Goal: Information Seeking & Learning: Check status

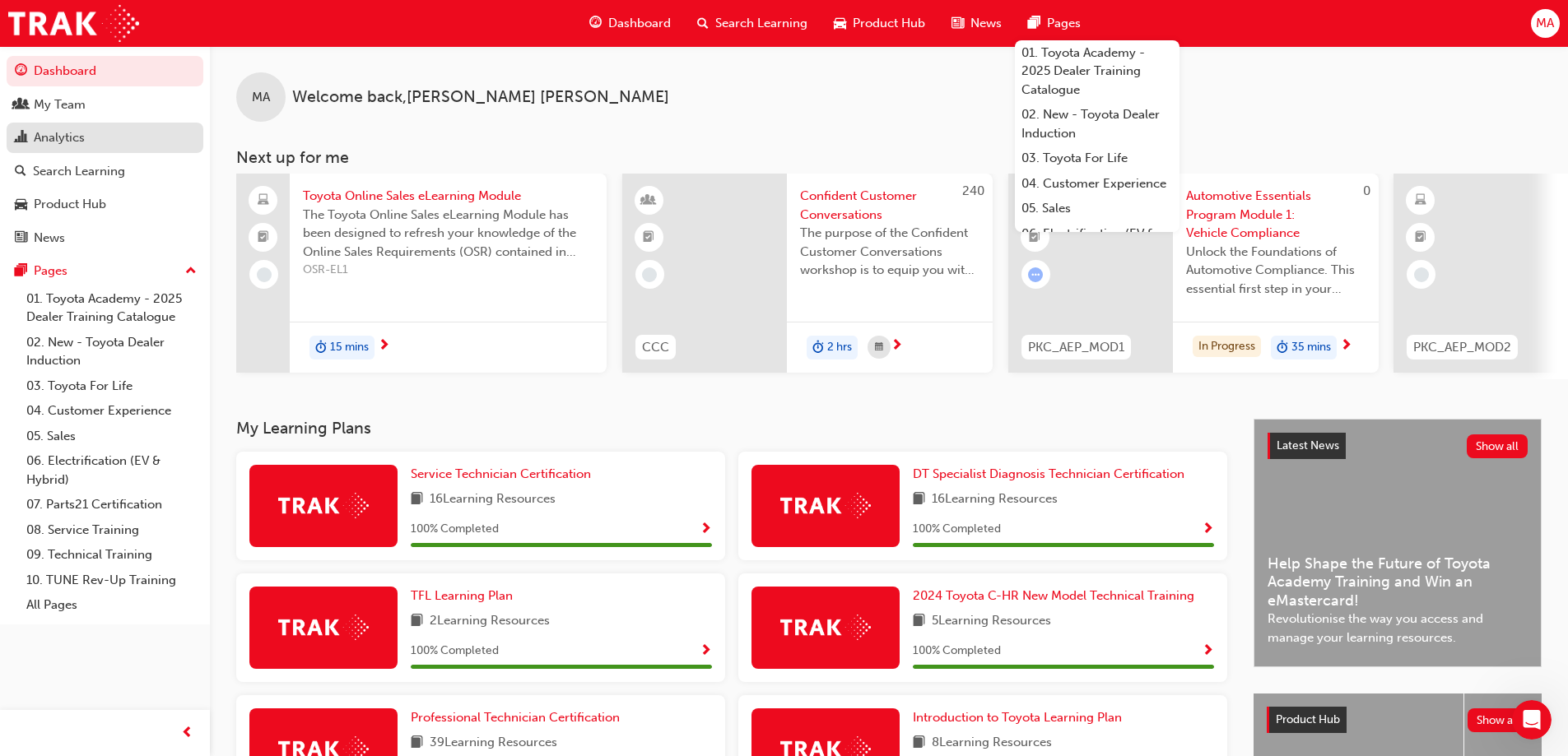
click at [71, 131] on div "Analytics" at bounding box center [59, 137] width 51 height 19
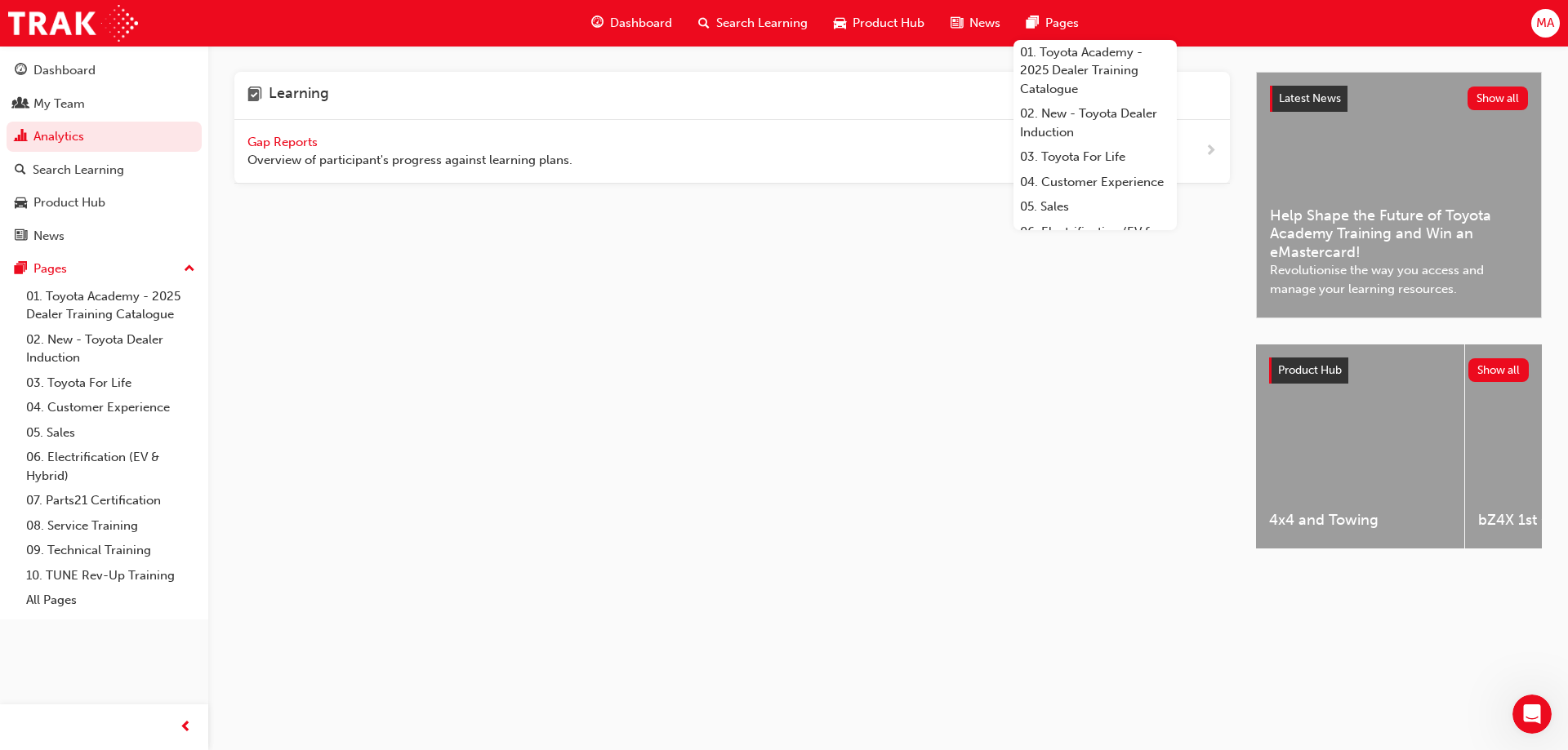
click at [285, 147] on span "Gap Reports" at bounding box center [283, 142] width 74 height 15
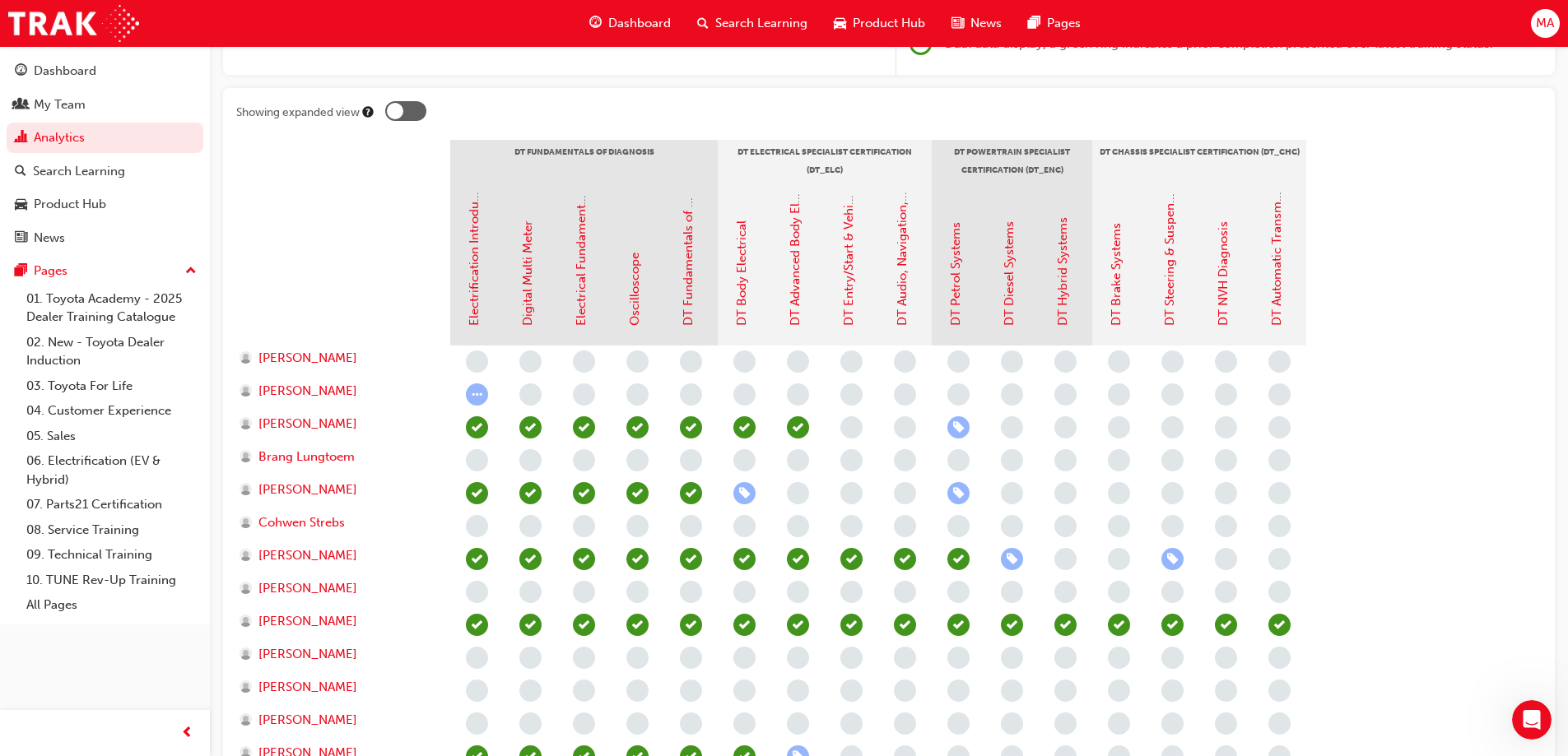
scroll to position [164, 0]
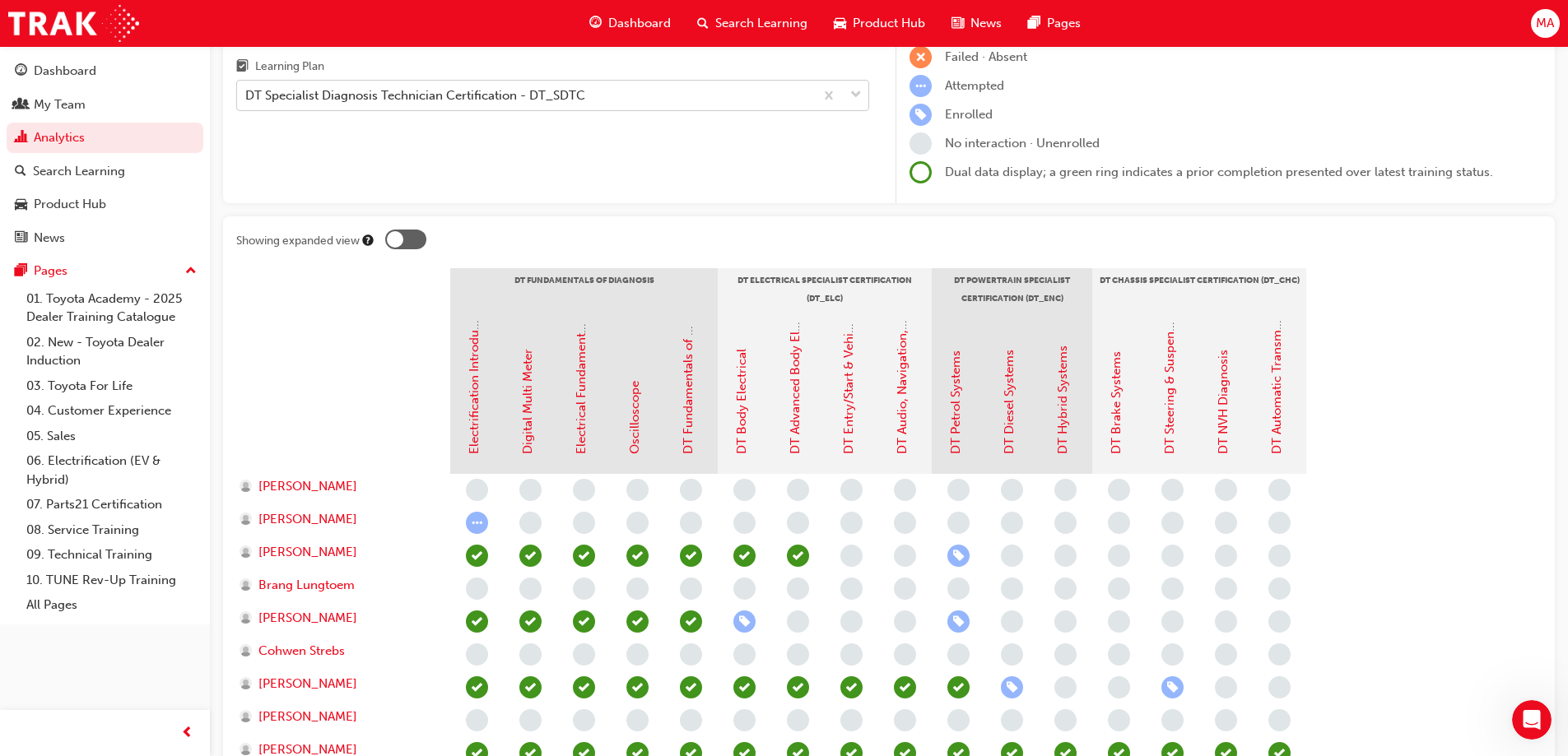
click at [354, 97] on div "DT Specialist Diagnosis Technician Certification - DT_SDTC" at bounding box center [415, 96] width 340 height 19
click at [247, 97] on input "Learning Plan DT Specialist Diagnosis Technician Certification - DT_SDTC" at bounding box center [246, 96] width 2 height 14
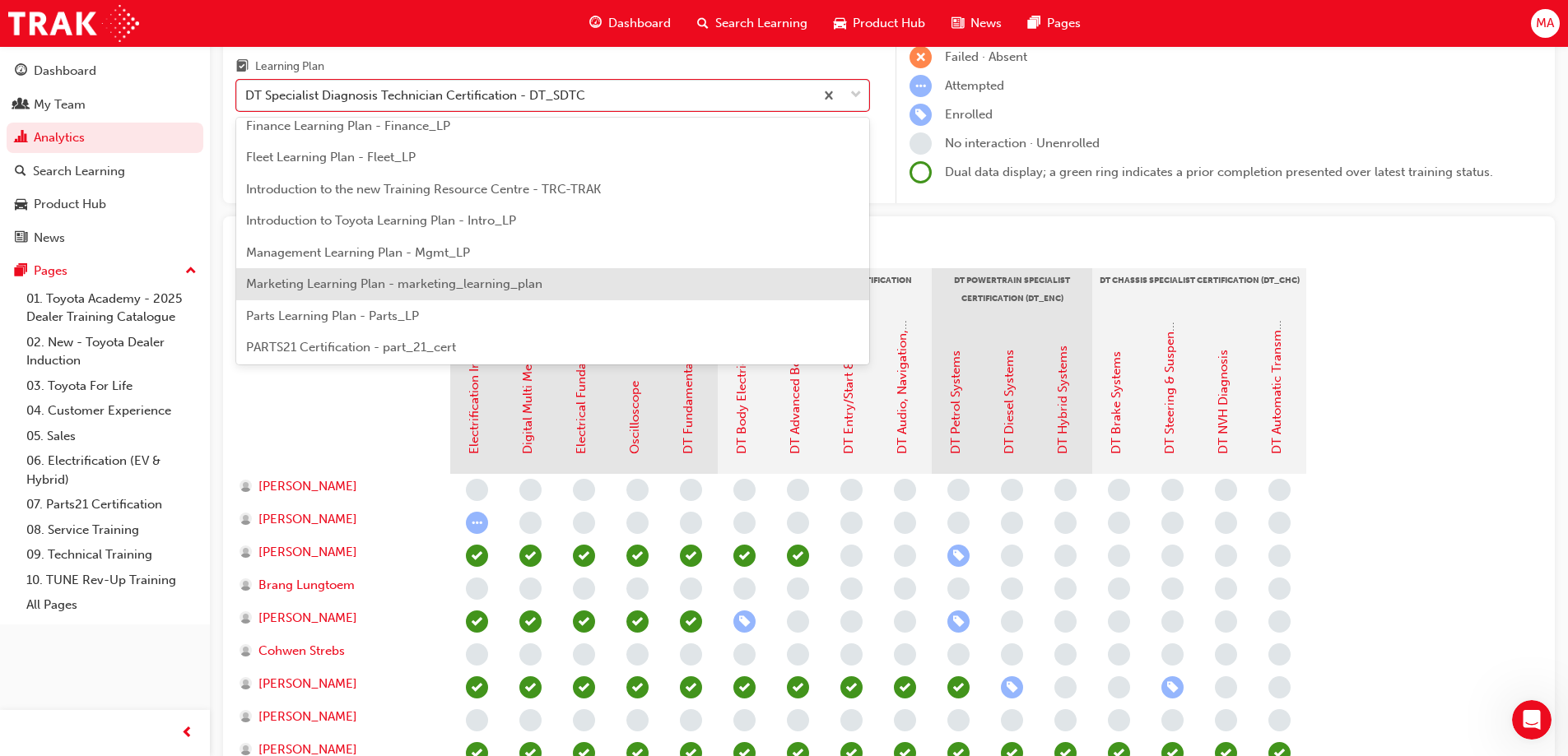
scroll to position [494, 0]
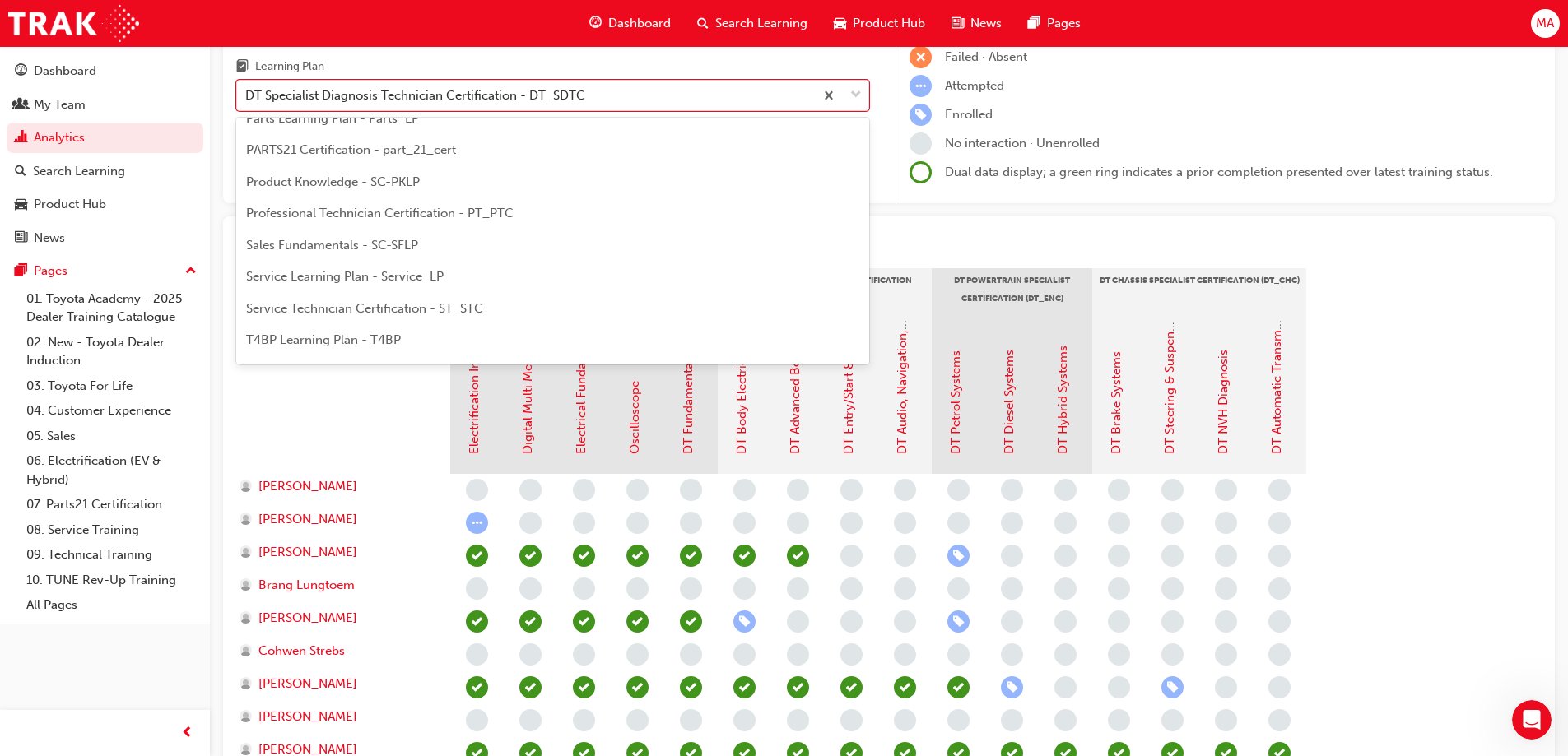
click at [406, 217] on span "Professional Technician Certification - PT_PTC" at bounding box center [380, 212] width 268 height 15
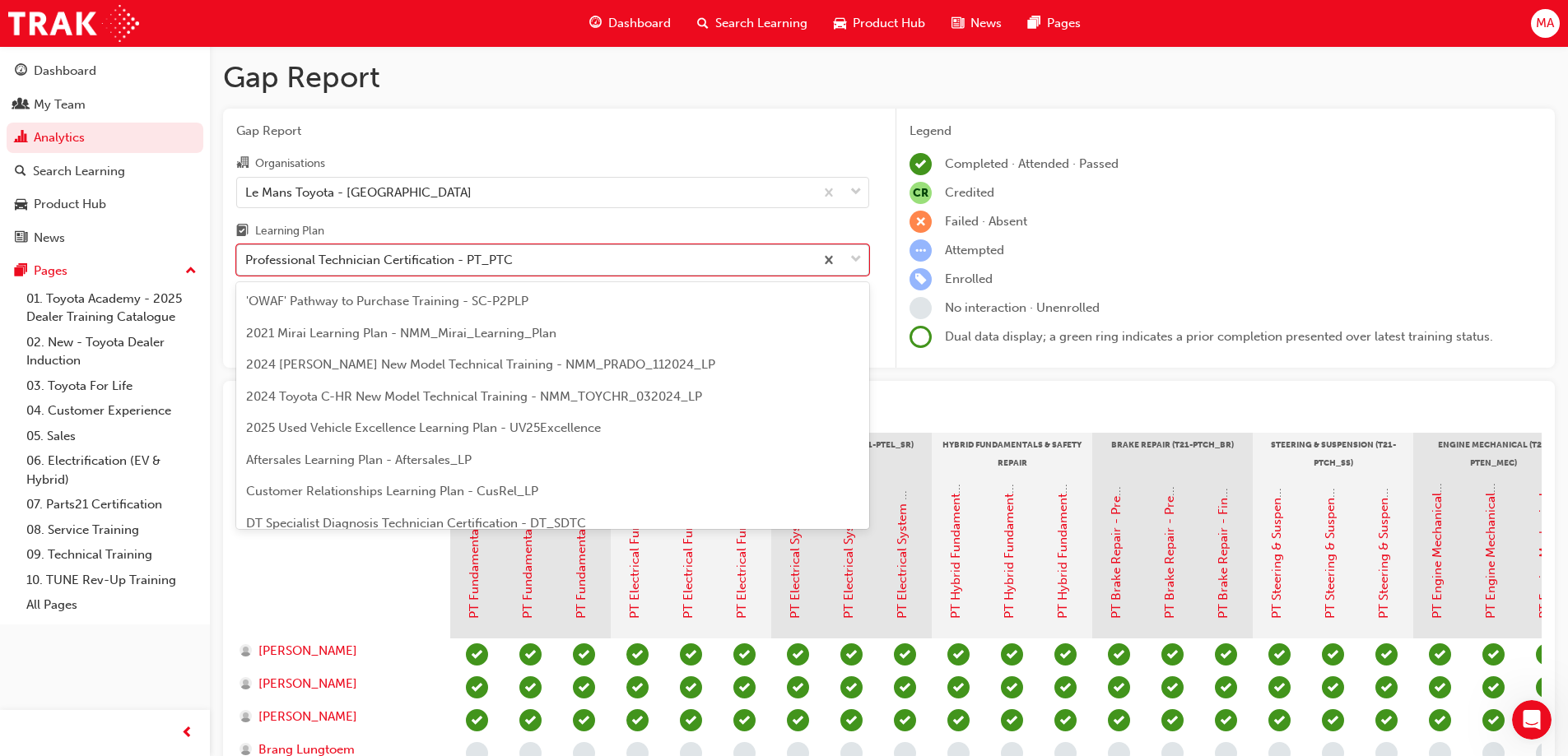
click at [384, 270] on div "Professional Technician Certification - PT_PTC" at bounding box center [525, 261] width 577 height 29
click at [247, 267] on input "Learning Plan option Professional Technician Certification - PT_PTC, selected. …" at bounding box center [246, 260] width 2 height 14
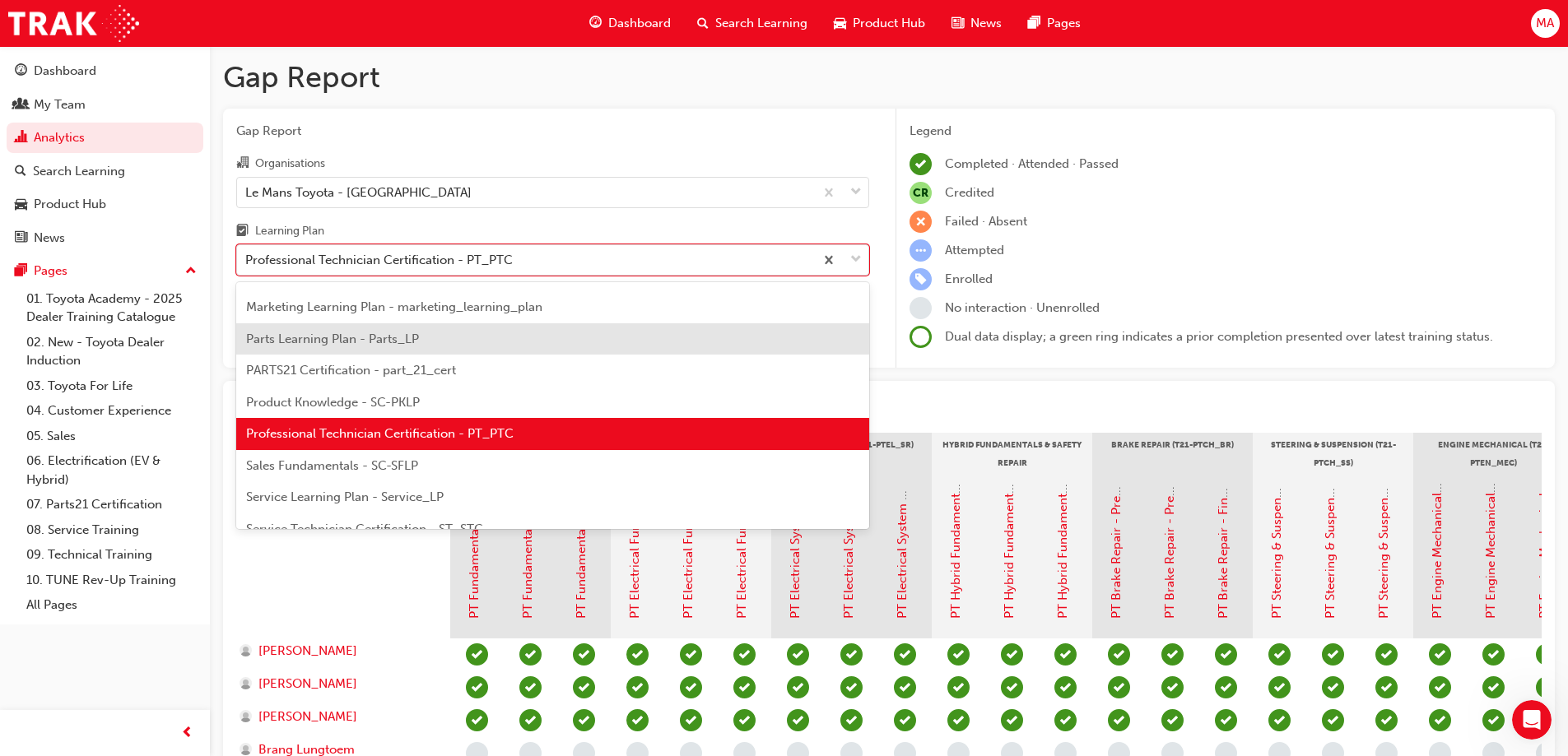
scroll to position [616, 0]
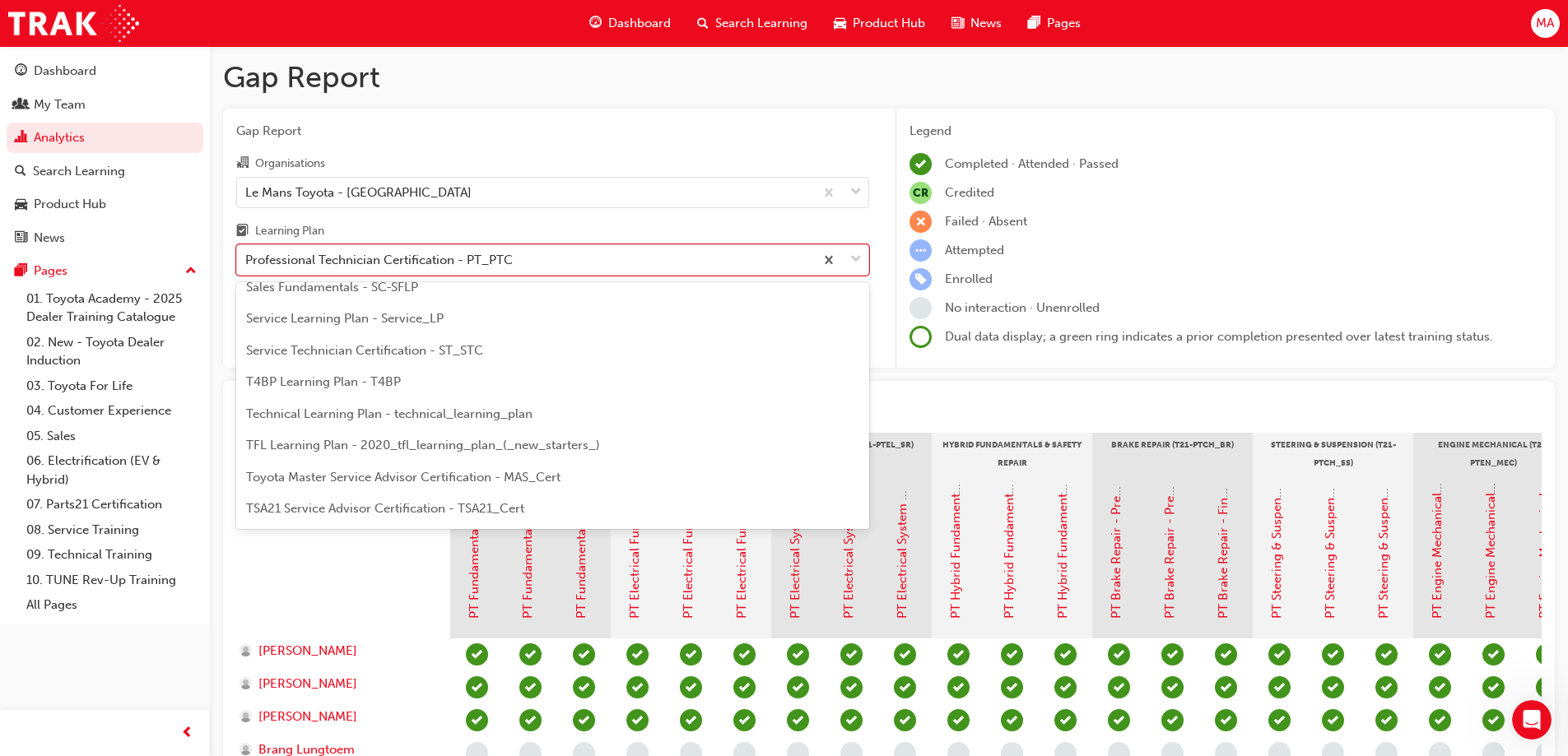
click at [420, 353] on span "Service Technician Certification - ST_STC" at bounding box center [364, 350] width 237 height 15
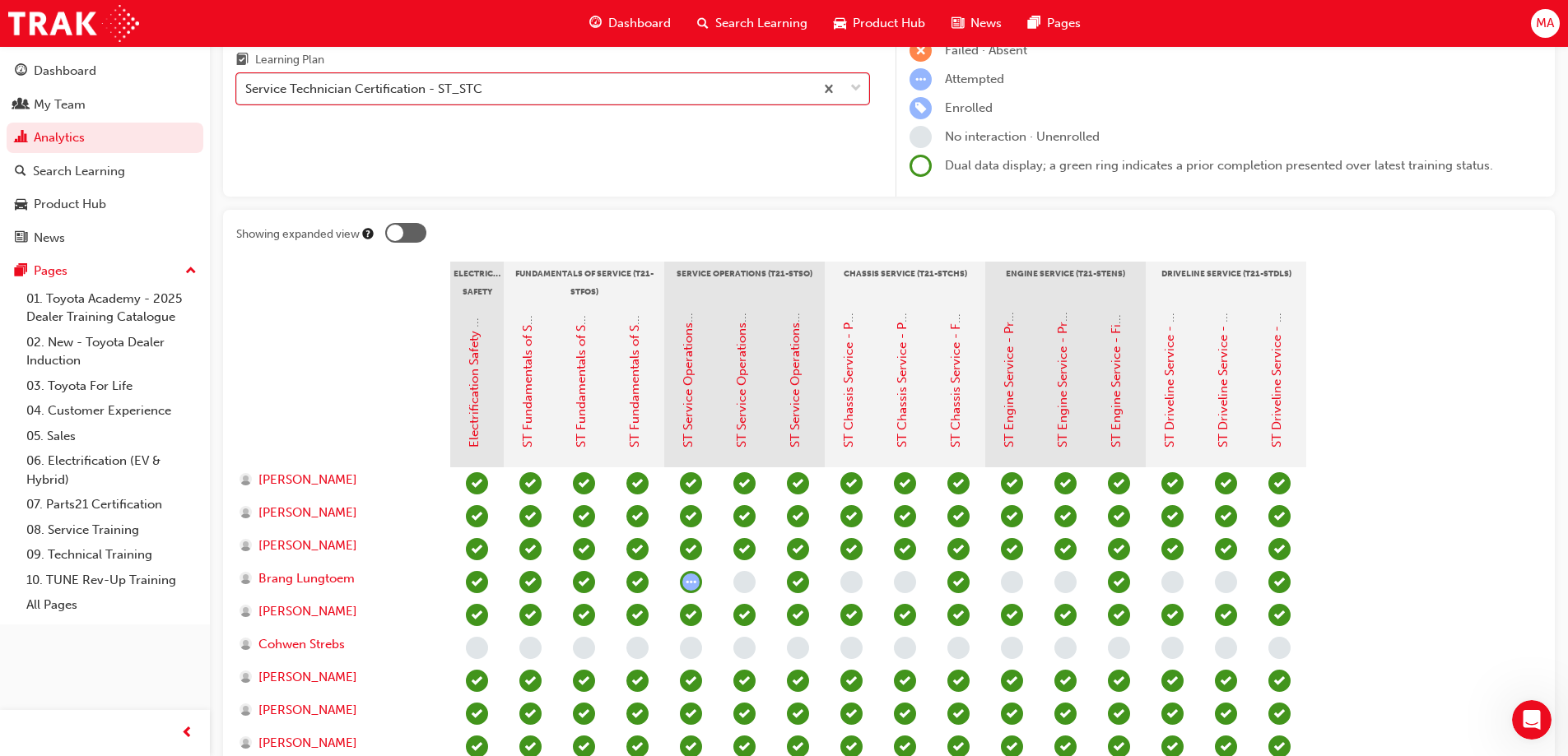
scroll to position [54, 0]
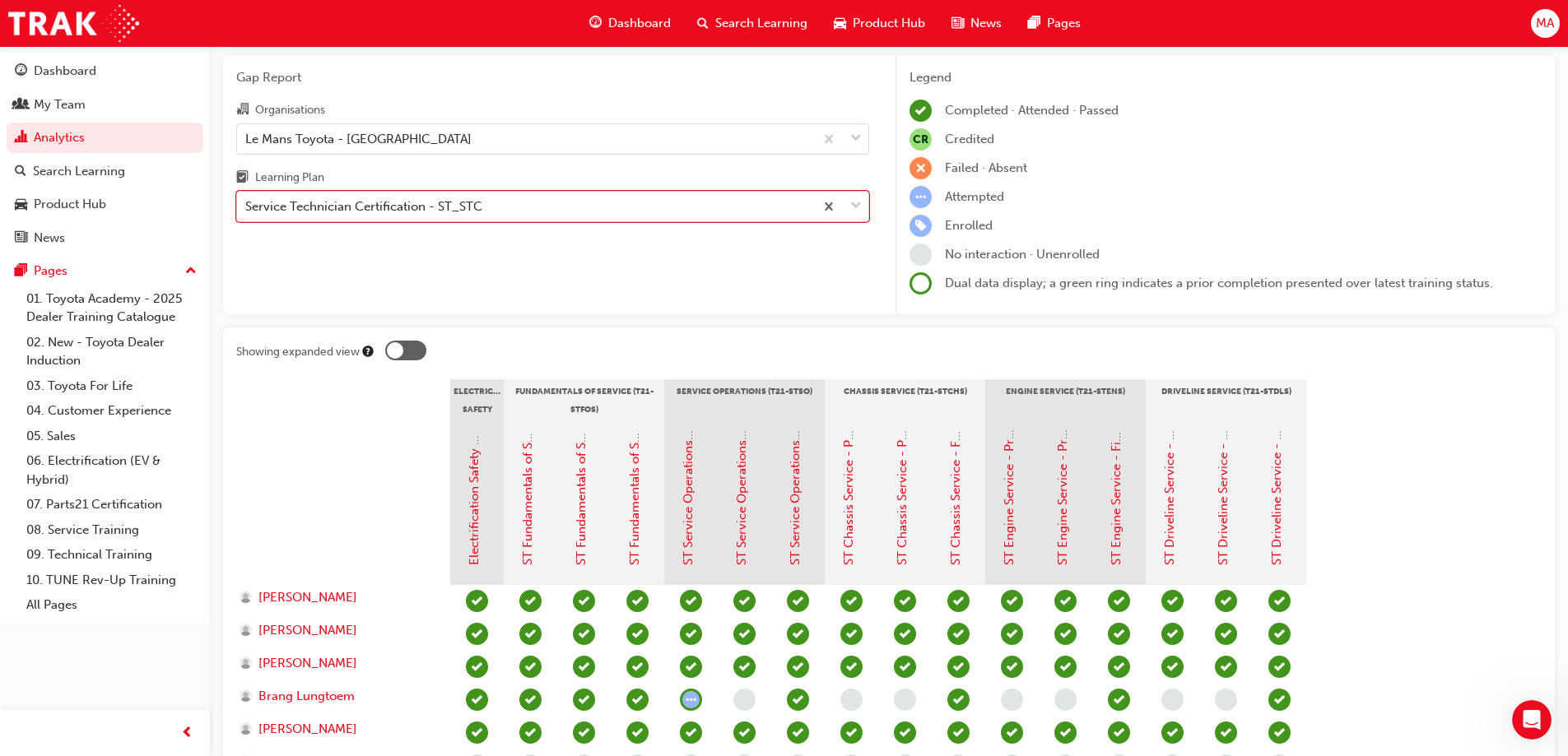
click at [473, 211] on div "Service Technician Certification - ST_STC" at bounding box center [363, 206] width 237 height 19
click at [247, 211] on input "Learning Plan option Service Technician Certification - ST_STC, selected. 0 res…" at bounding box center [246, 206] width 2 height 14
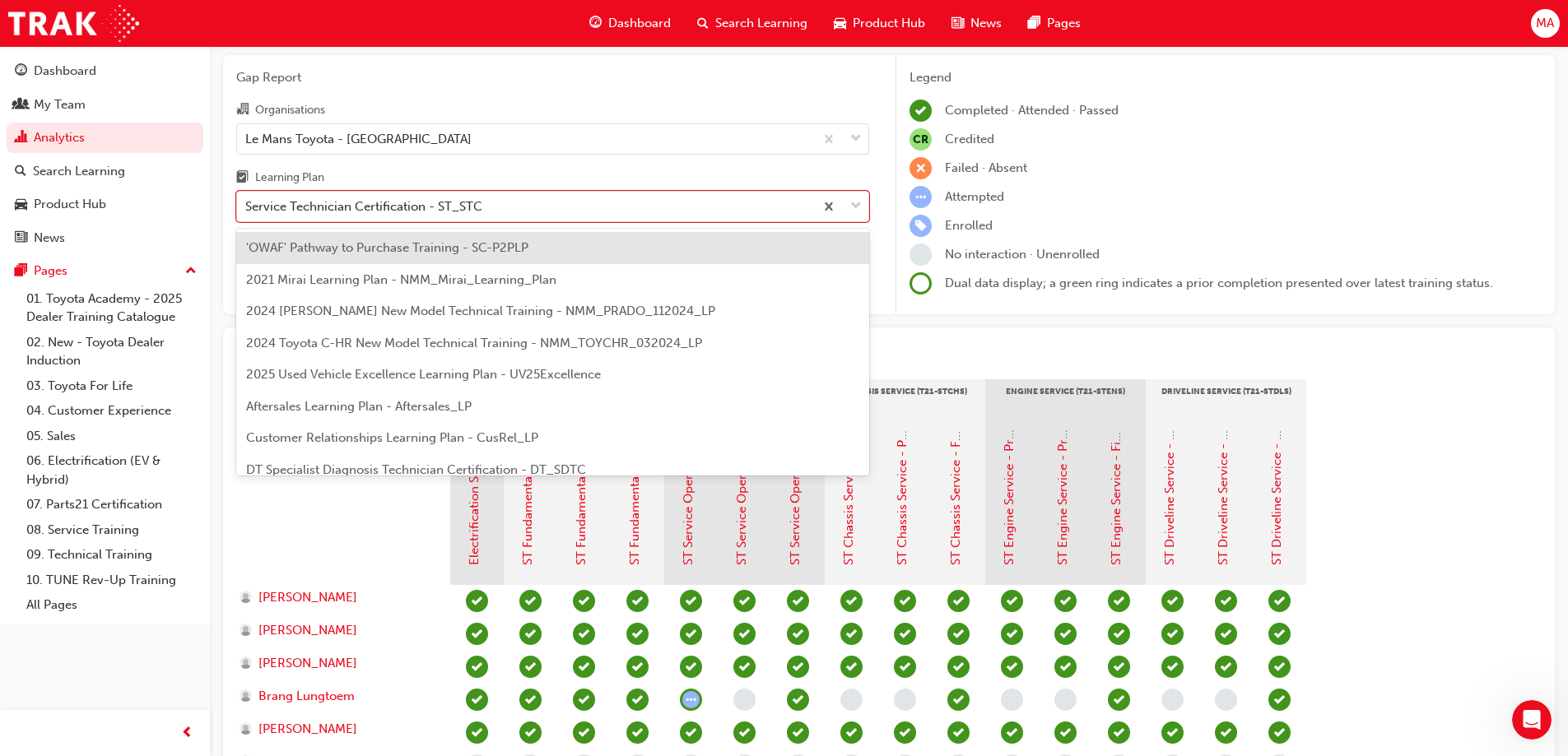
scroll to position [465, 0]
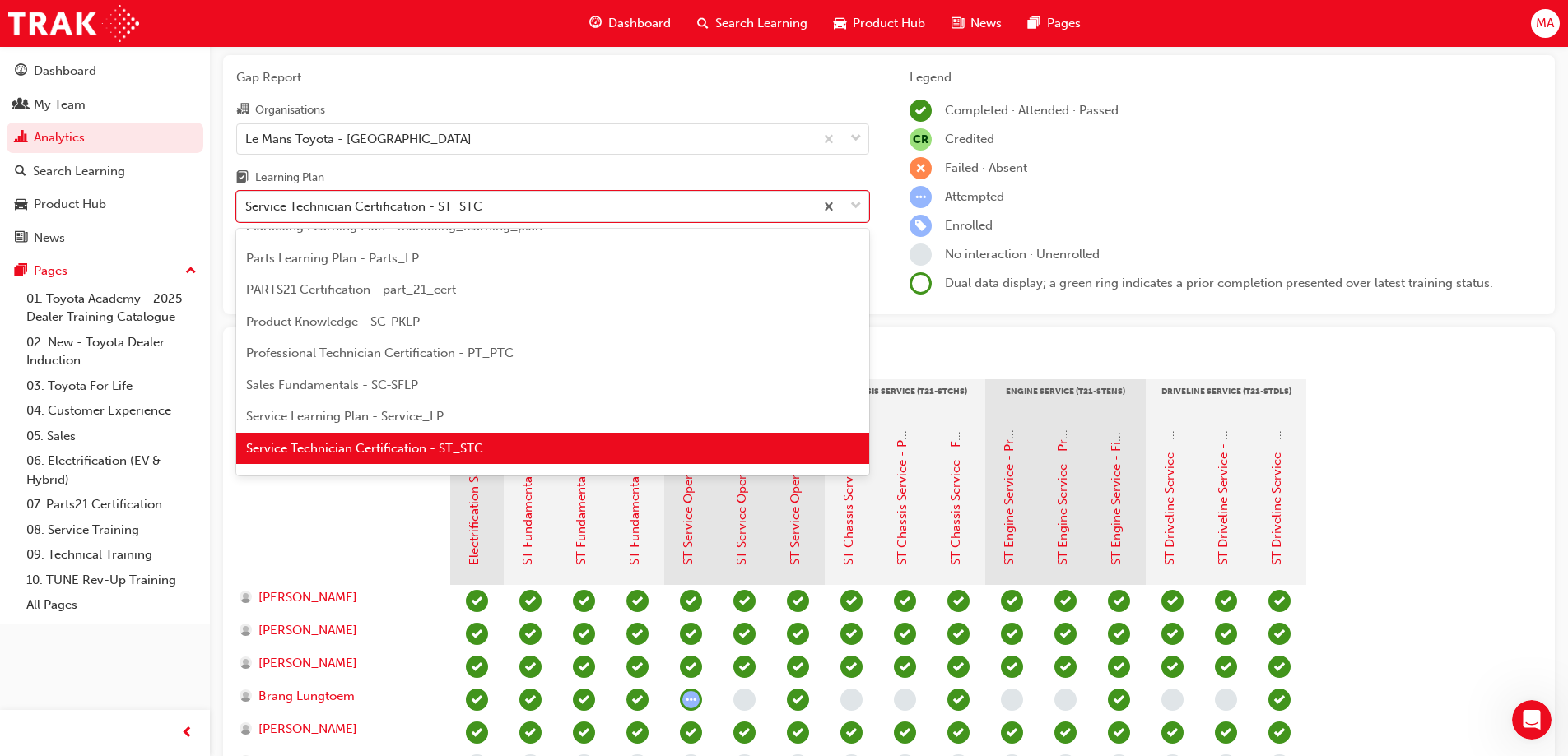
click at [492, 349] on span "Professional Technician Certification - PT_PTC" at bounding box center [380, 353] width 268 height 15
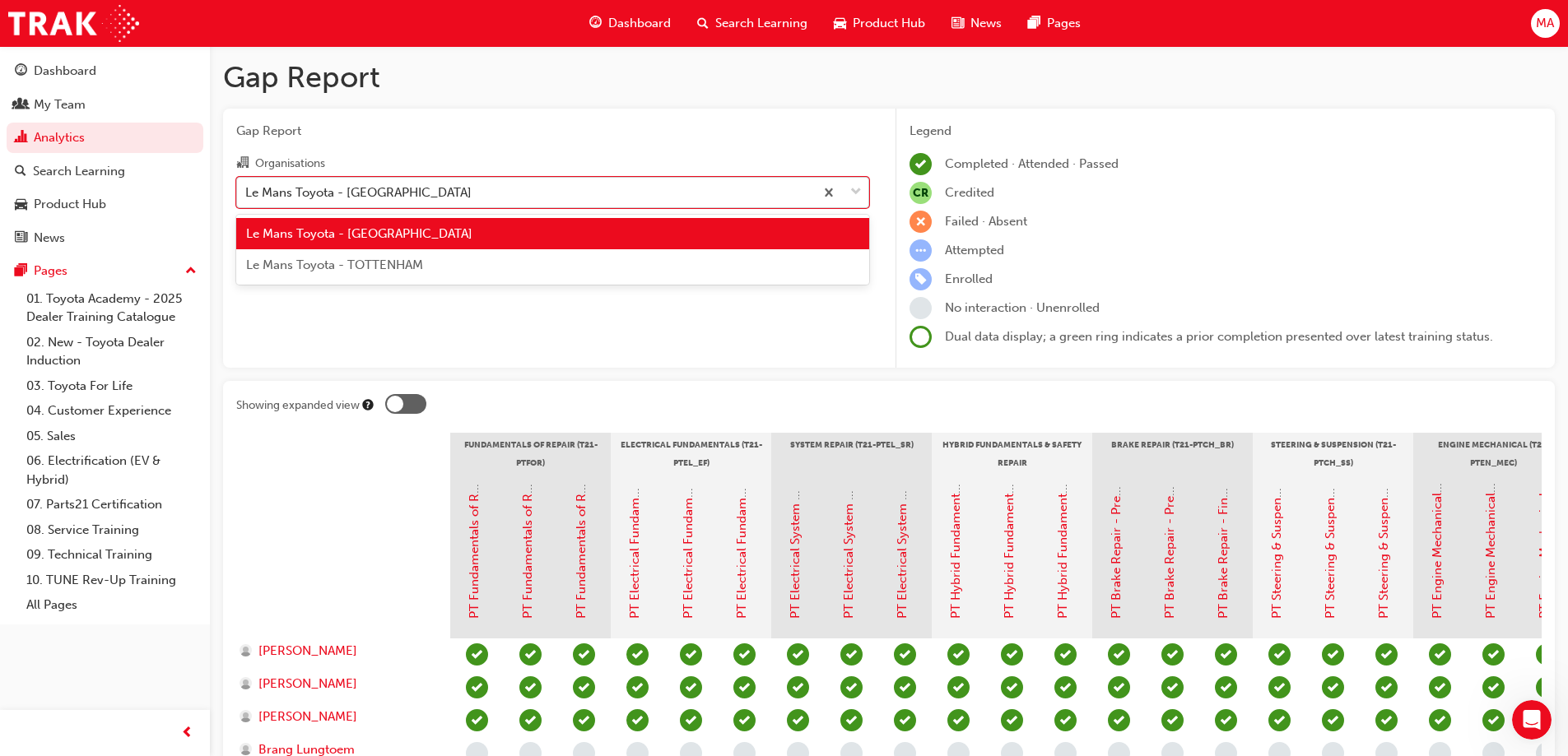
click at [408, 188] on div "Le Mans Toyota - [GEOGRAPHIC_DATA]" at bounding box center [358, 192] width 226 height 19
click at [247, 188] on input "Organisations option Le Mans Toyota - [GEOGRAPHIC_DATA] focused, 1 of 2. 2 resu…" at bounding box center [246, 191] width 2 height 14
click at [437, 260] on div "Le Mans Toyota - TOTTENHAM" at bounding box center [553, 265] width 633 height 32
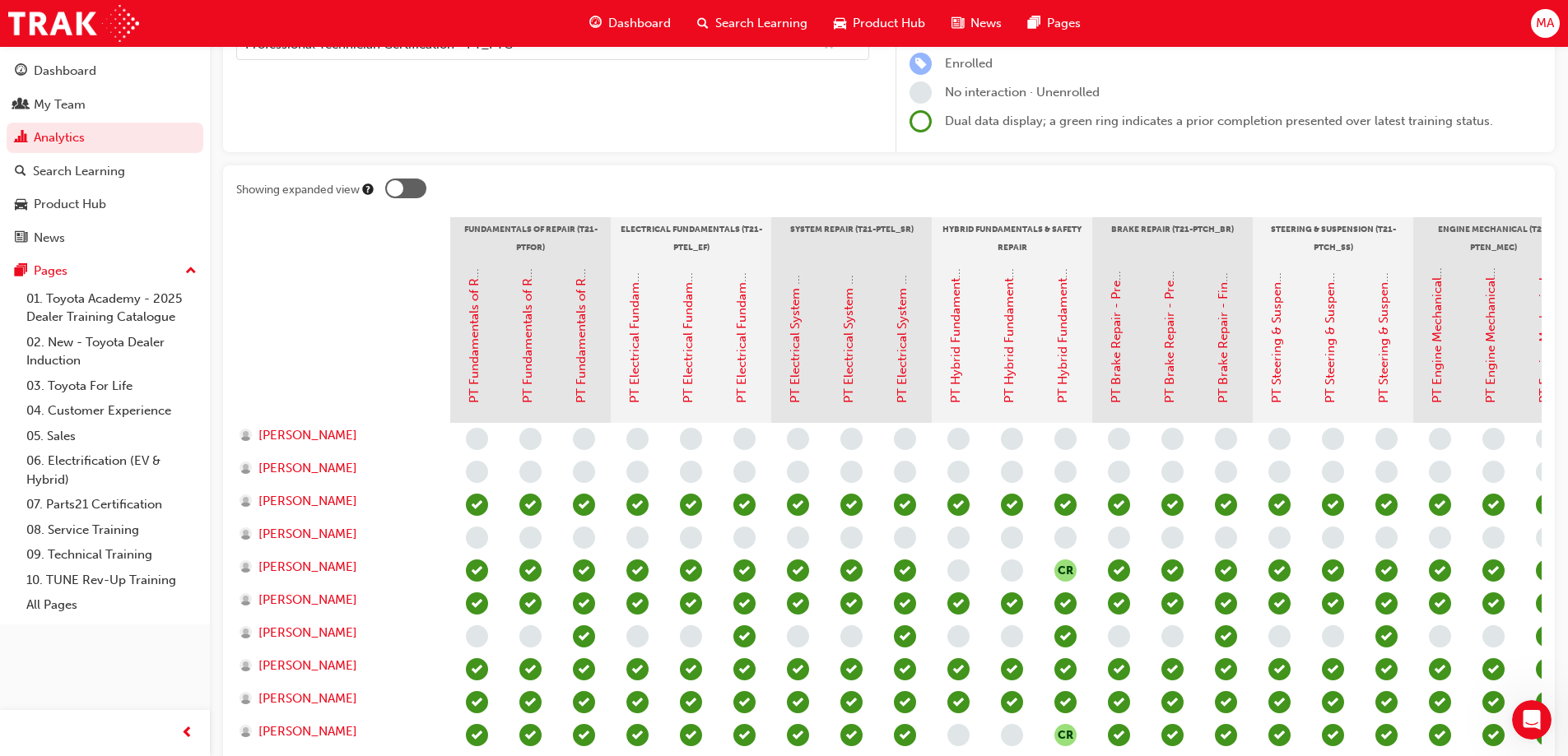
scroll to position [49, 0]
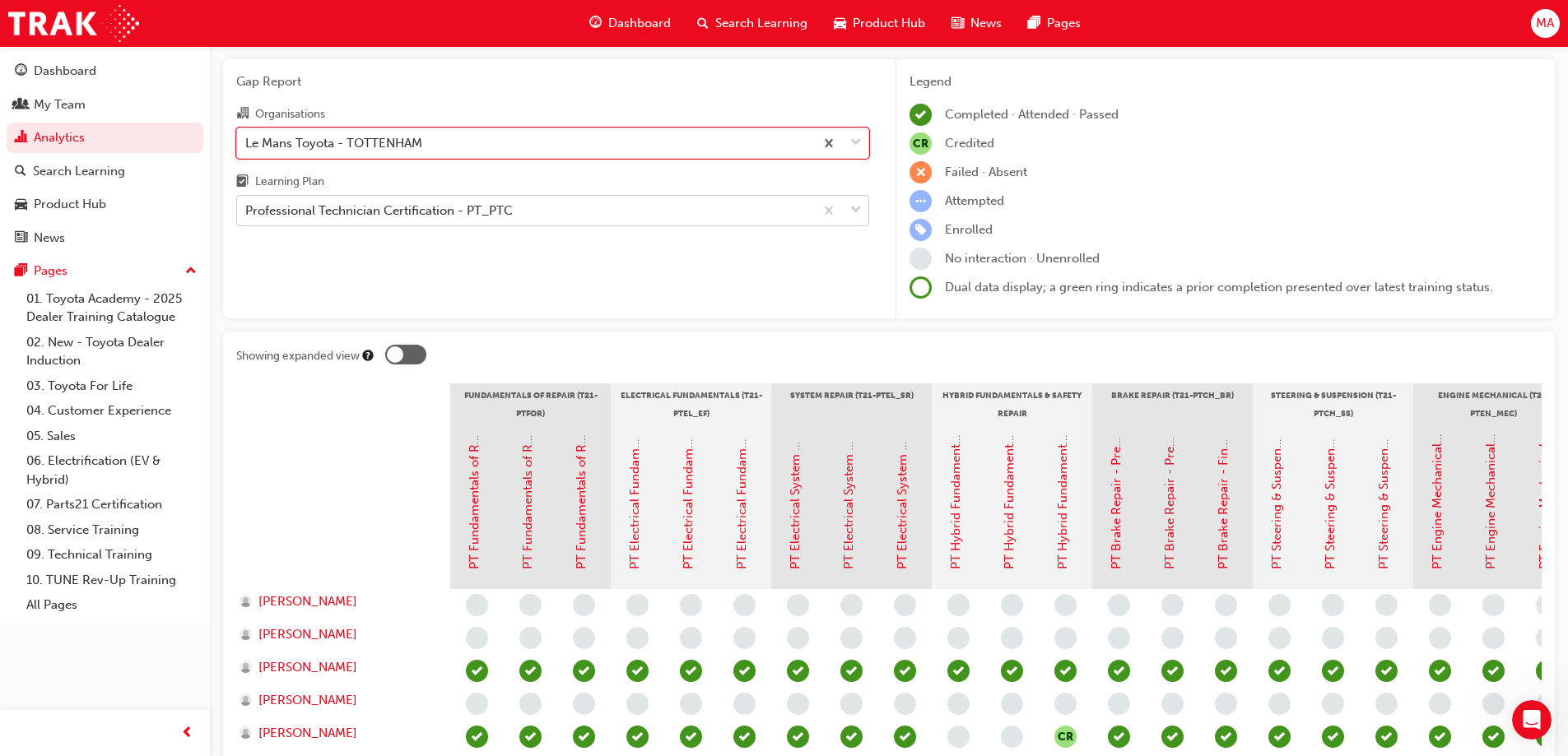
click at [511, 210] on div "Professional Technician Certification - PT_PTC" at bounding box center [379, 211] width 268 height 19
click at [247, 210] on input "Learning Plan Professional Technician Certification - PT_PTC" at bounding box center [246, 211] width 2 height 14
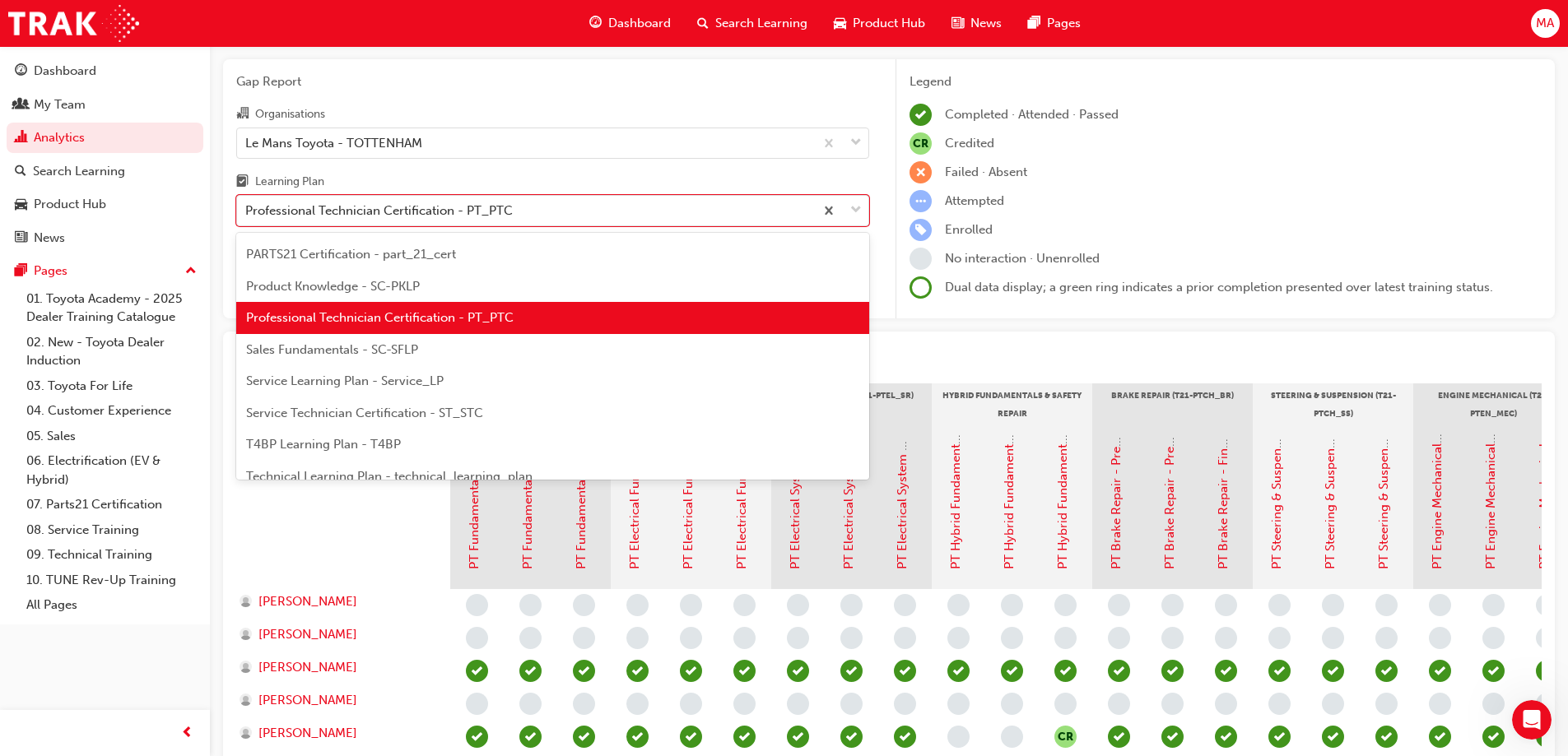
scroll to position [534, 0]
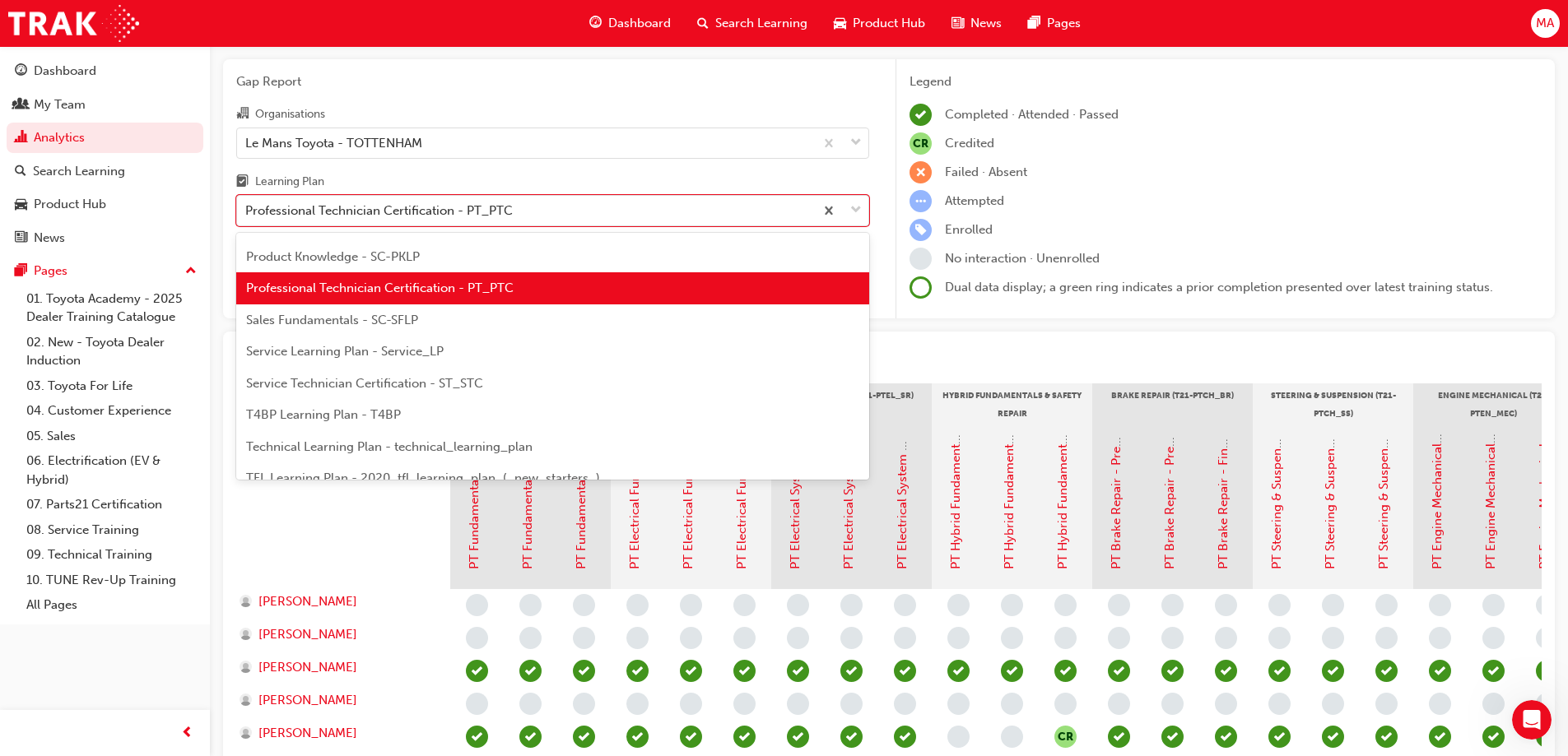
click at [531, 383] on div "Service Technician Certification - ST_STC" at bounding box center [553, 384] width 633 height 32
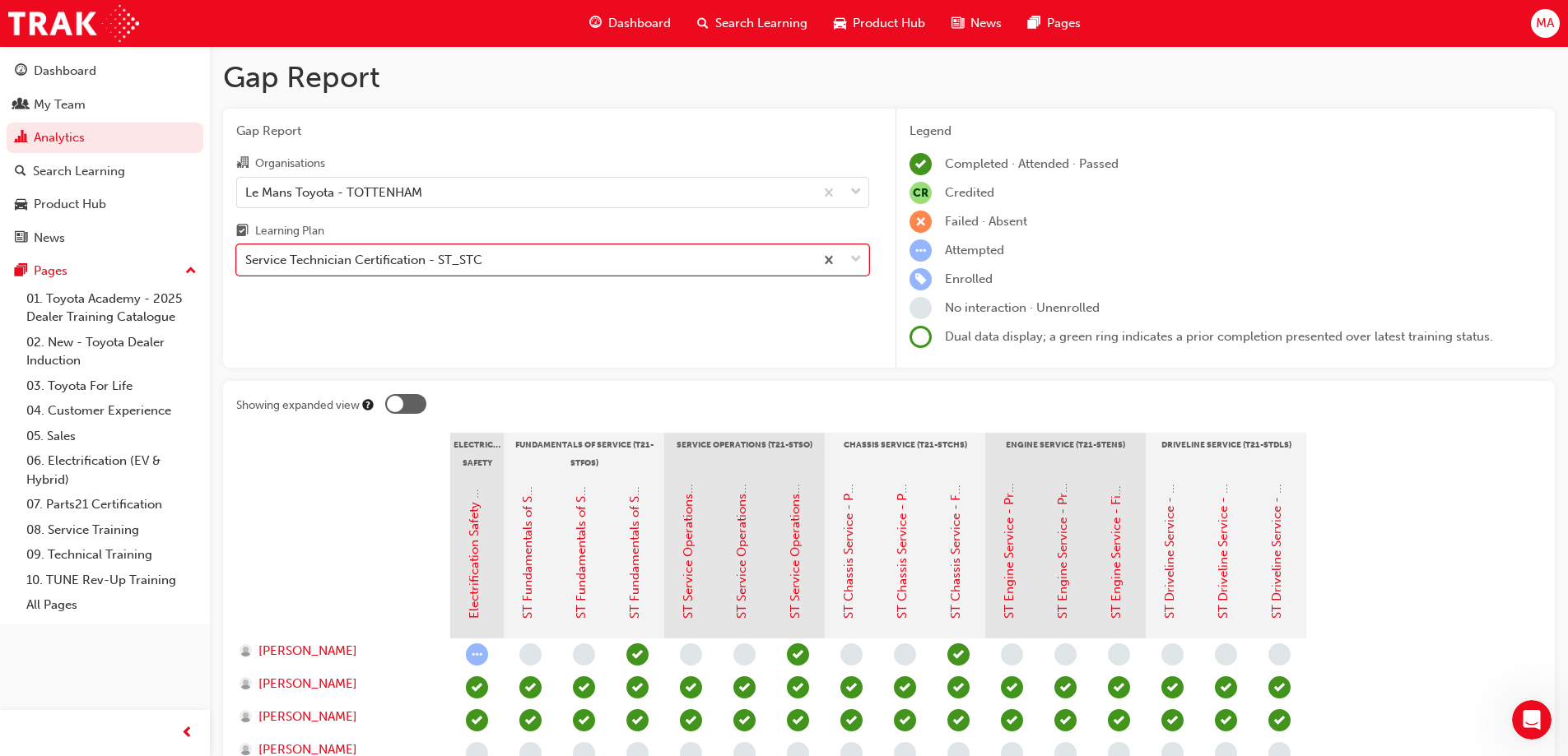
click at [359, 262] on div "Service Technician Certification - ST_STC" at bounding box center [363, 260] width 237 height 19
click at [247, 262] on input "Learning Plan option Service Technician Certification - ST_STC, selected. 0 res…" at bounding box center [246, 260] width 2 height 14
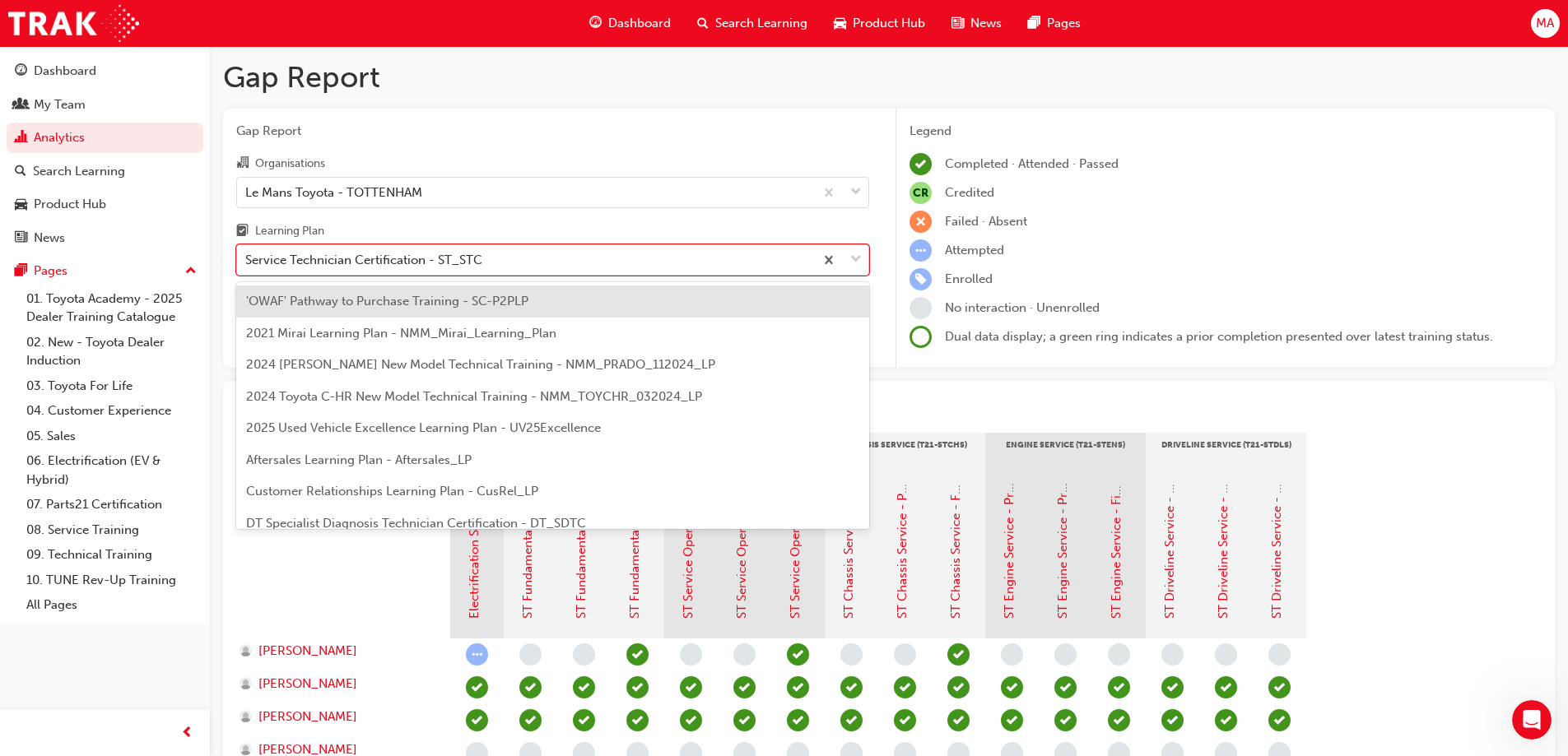
scroll to position [465, 0]
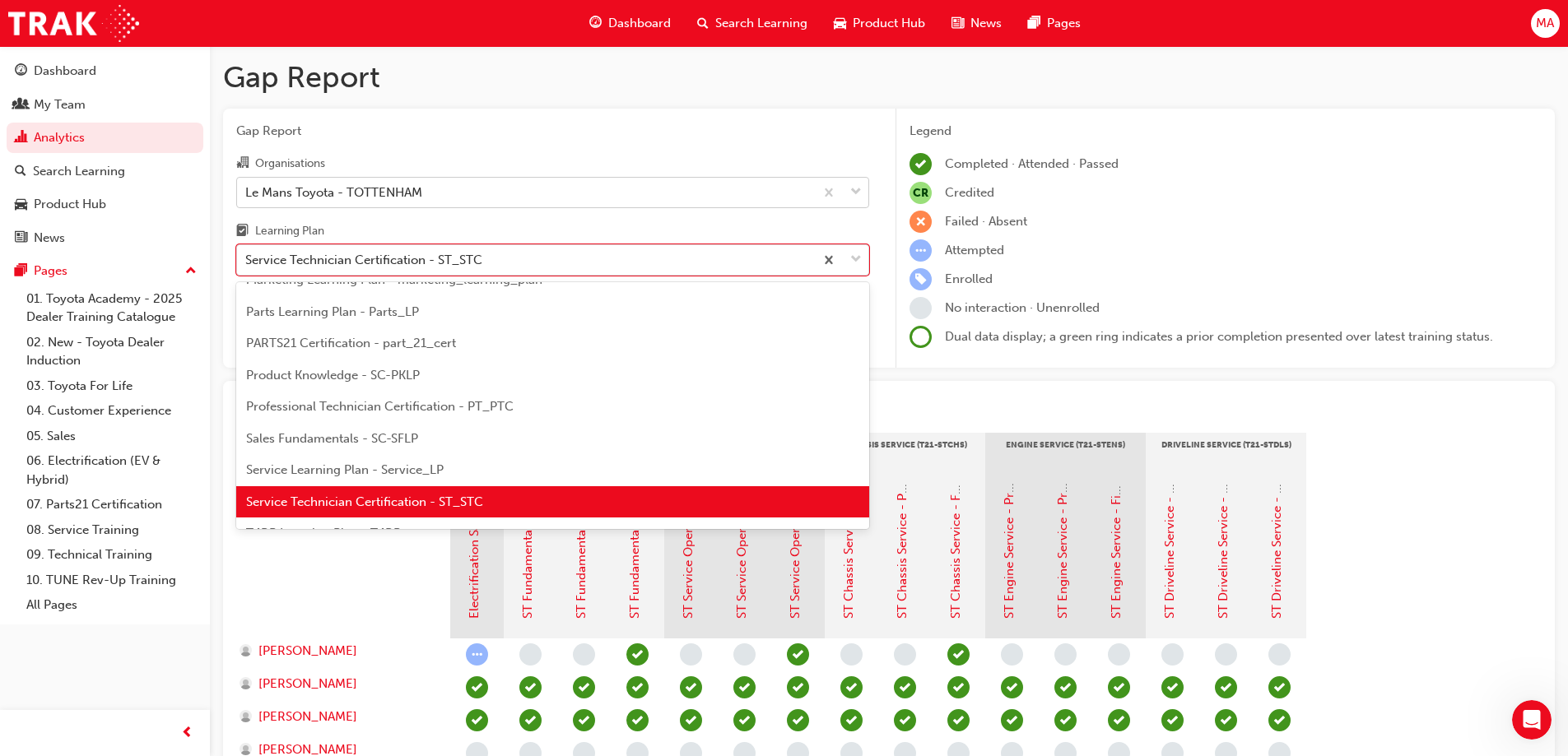
click at [341, 195] on div "Le Mans Toyota - TOTTENHAM" at bounding box center [334, 192] width 177 height 19
click at [247, 195] on input "Organisations Le Mans Toyota - TOTTENHAM" at bounding box center [246, 191] width 2 height 14
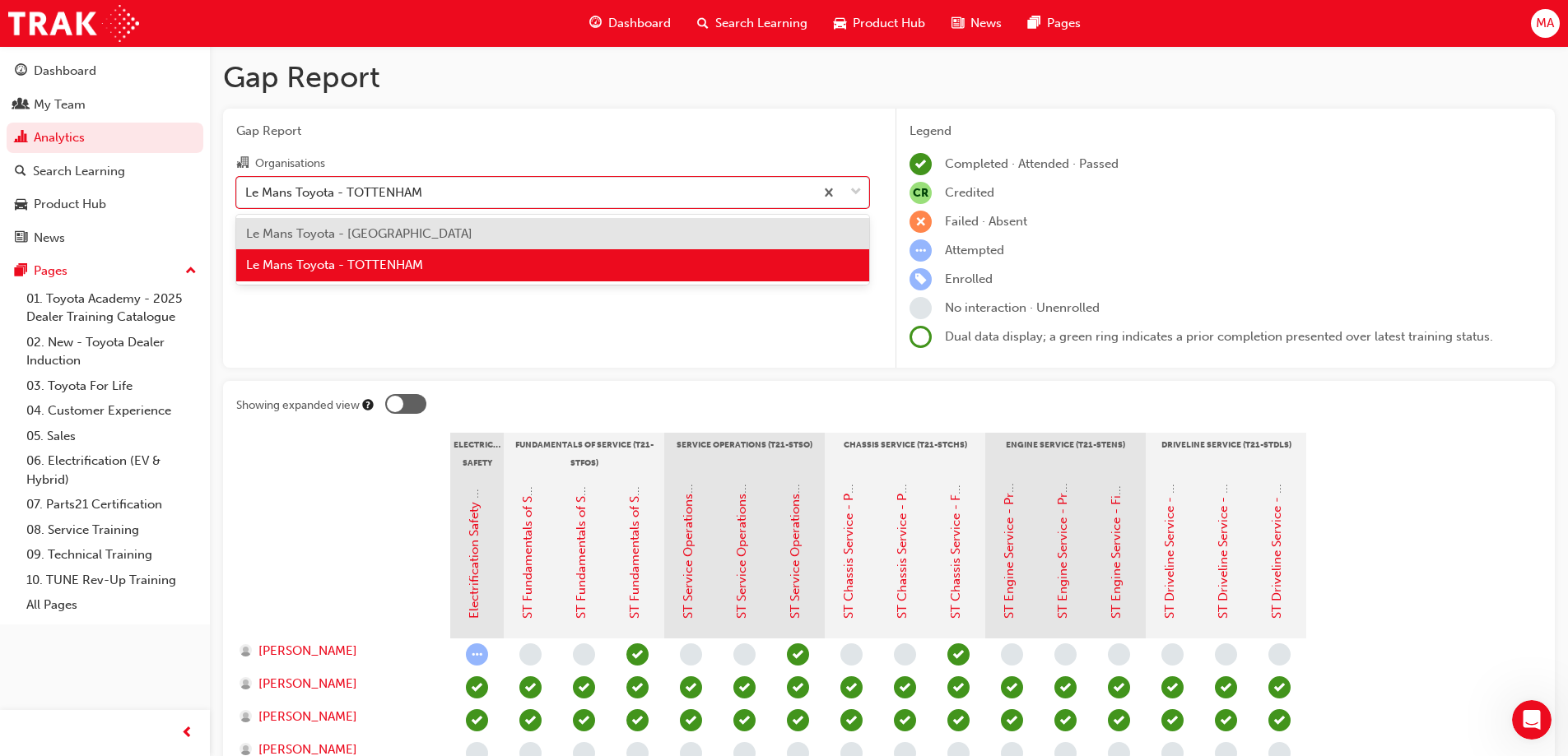
click at [354, 238] on span "Le Mans Toyota - [GEOGRAPHIC_DATA]" at bounding box center [359, 233] width 226 height 15
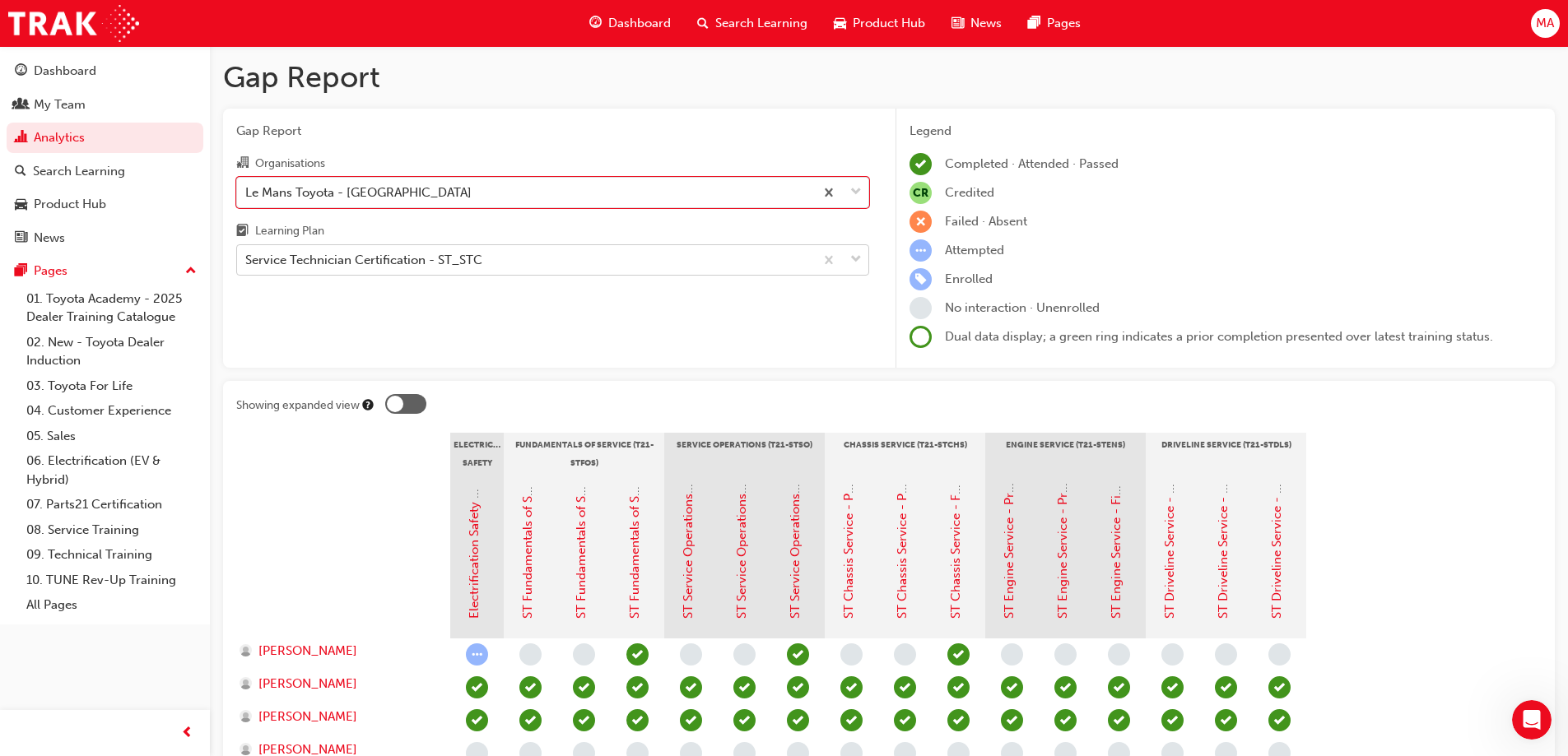
click at [411, 269] on div "Service Technician Certification - ST_STC" at bounding box center [363, 260] width 237 height 19
click at [247, 267] on input "Learning Plan Service Technician Certification - ST_STC" at bounding box center [246, 260] width 2 height 14
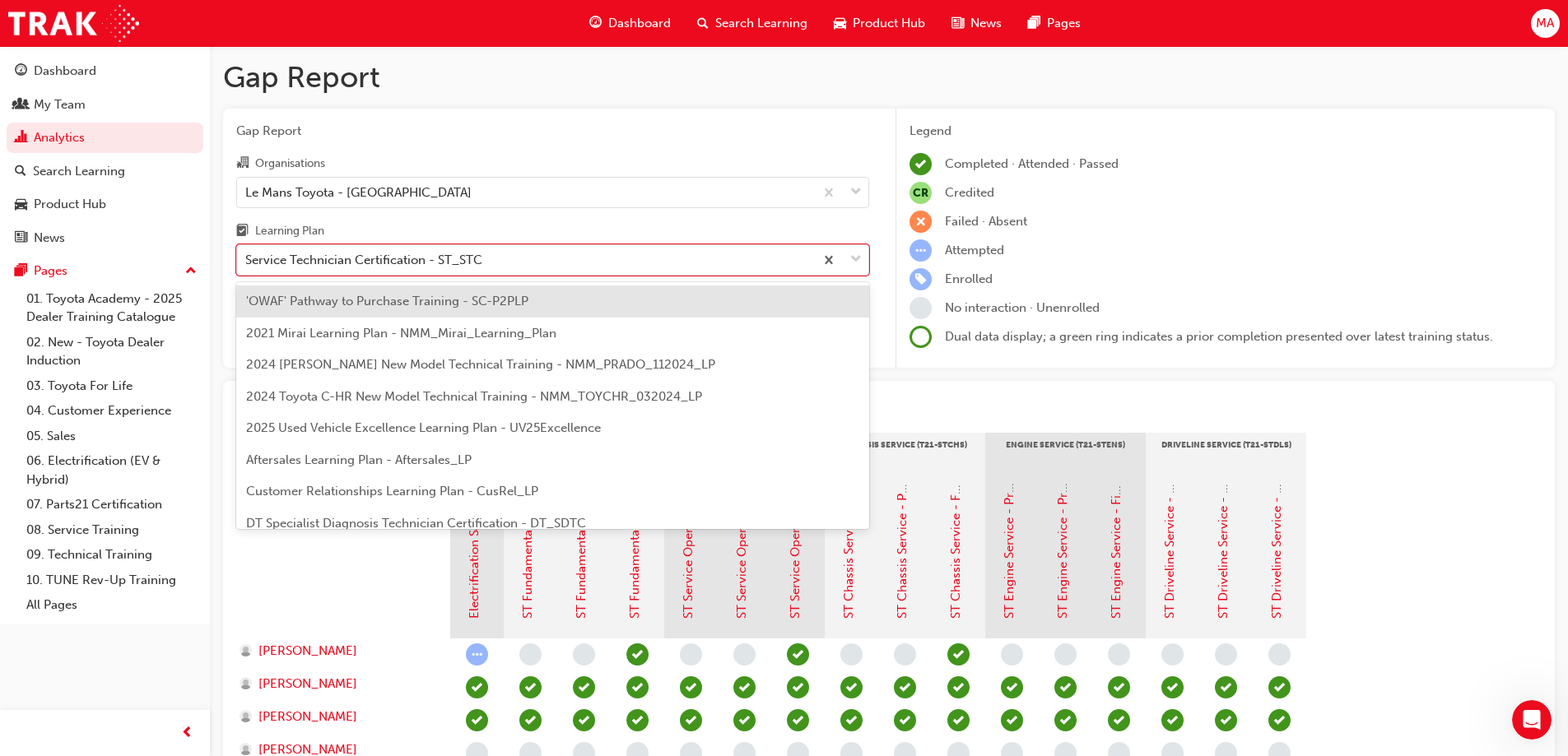
scroll to position [465, 0]
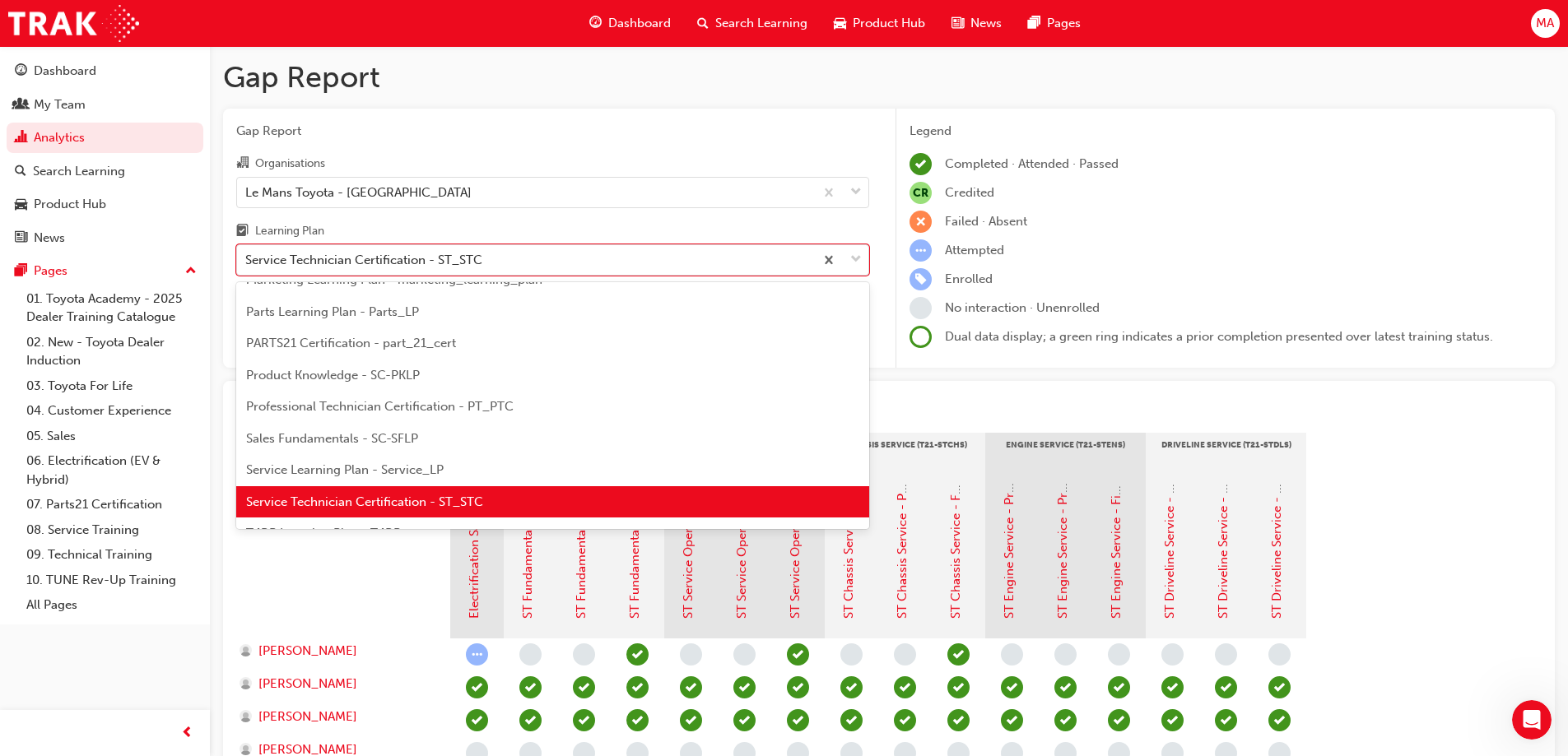
click at [423, 504] on span "Service Technician Certification - ST_STC" at bounding box center [364, 502] width 237 height 15
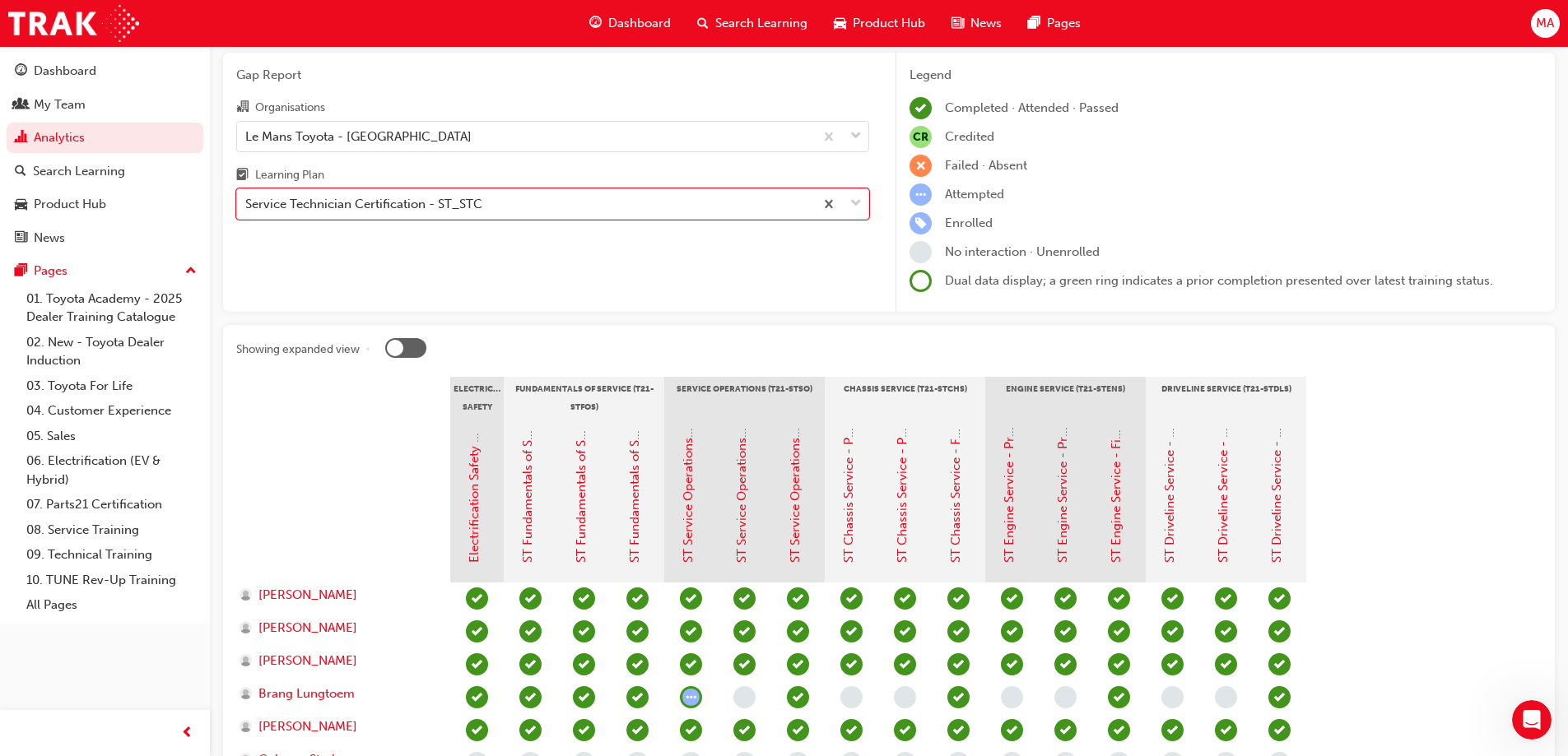
scroll to position [82, 0]
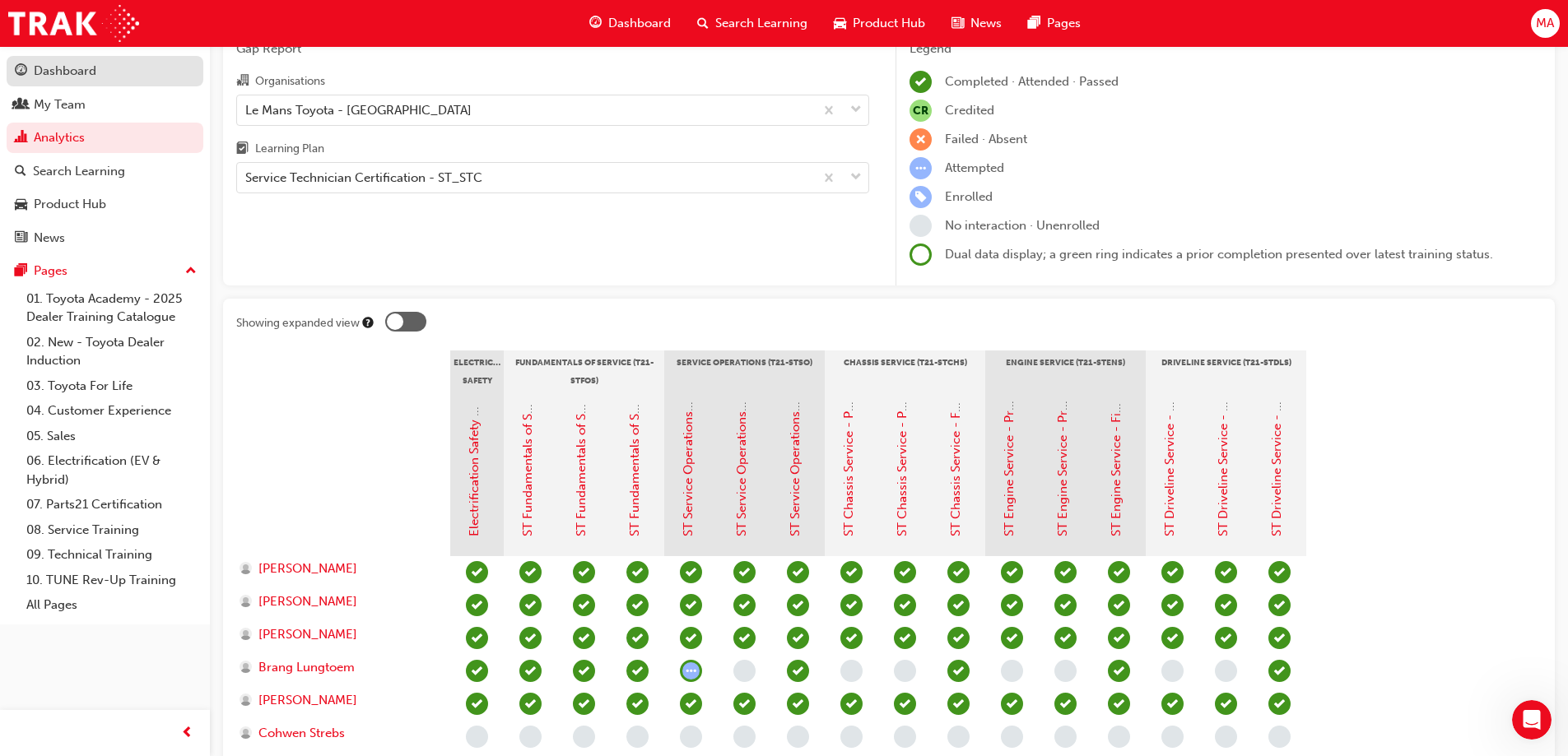
click at [113, 72] on div "Dashboard" at bounding box center [105, 71] width 180 height 21
